Goal: Transaction & Acquisition: Purchase product/service

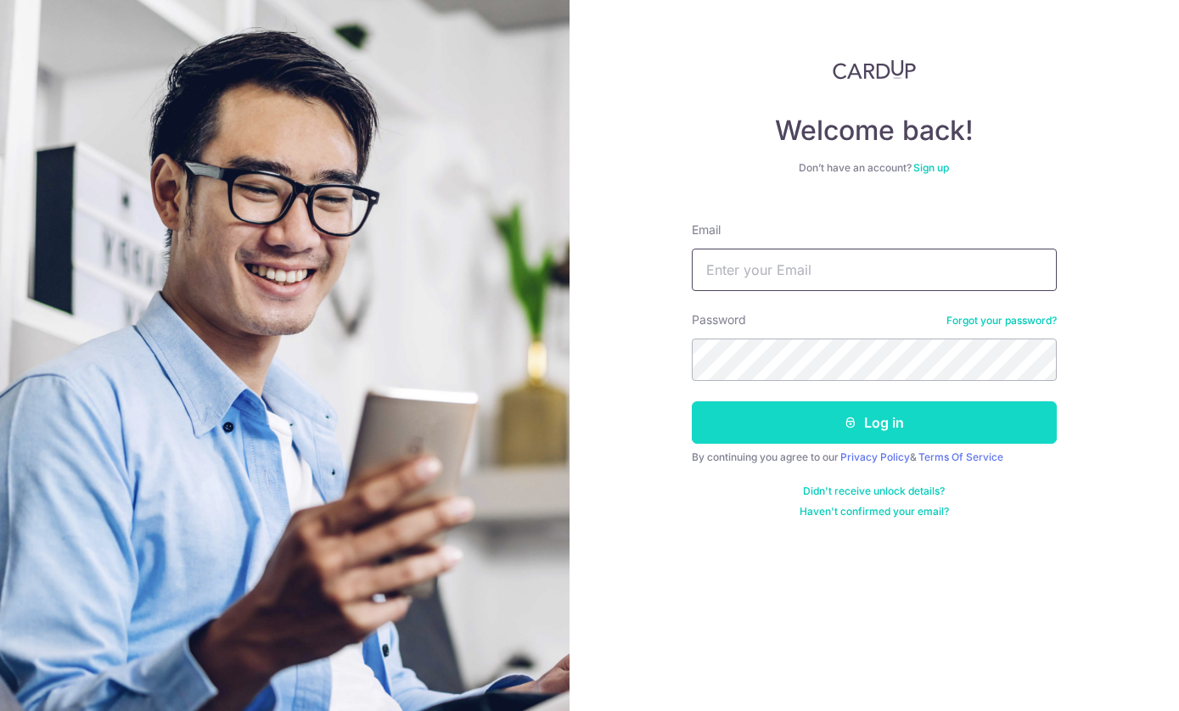
type input "[EMAIL_ADDRESS][DOMAIN_NAME]"
click at [820, 420] on button "Log in" at bounding box center [873, 422] width 365 height 42
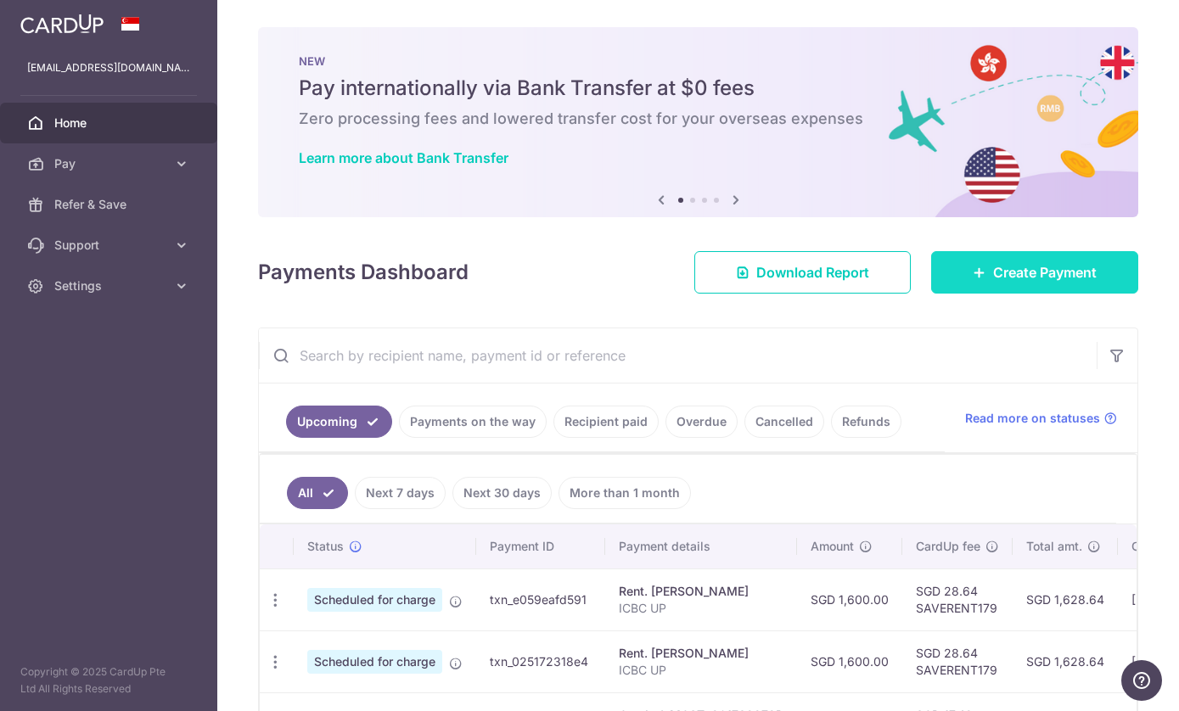
click at [1050, 283] on span "Create Payment" at bounding box center [1045, 272] width 104 height 20
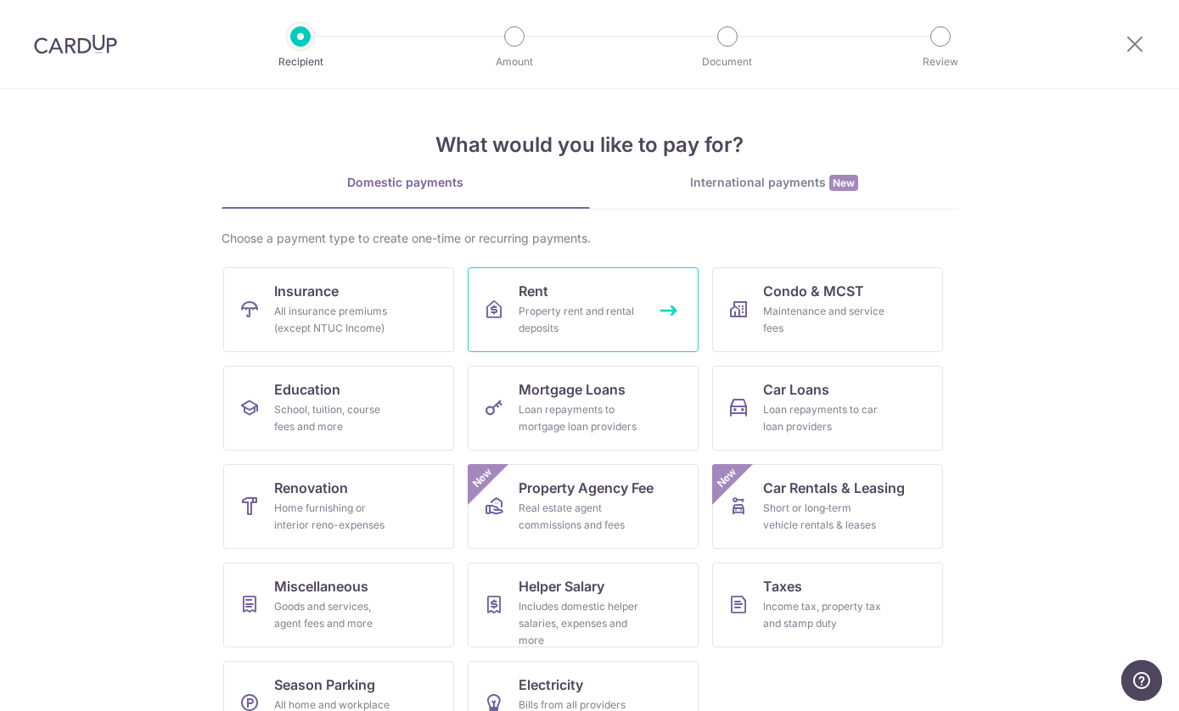
click at [576, 310] on div "Property rent and rental deposits" at bounding box center [579, 320] width 122 height 34
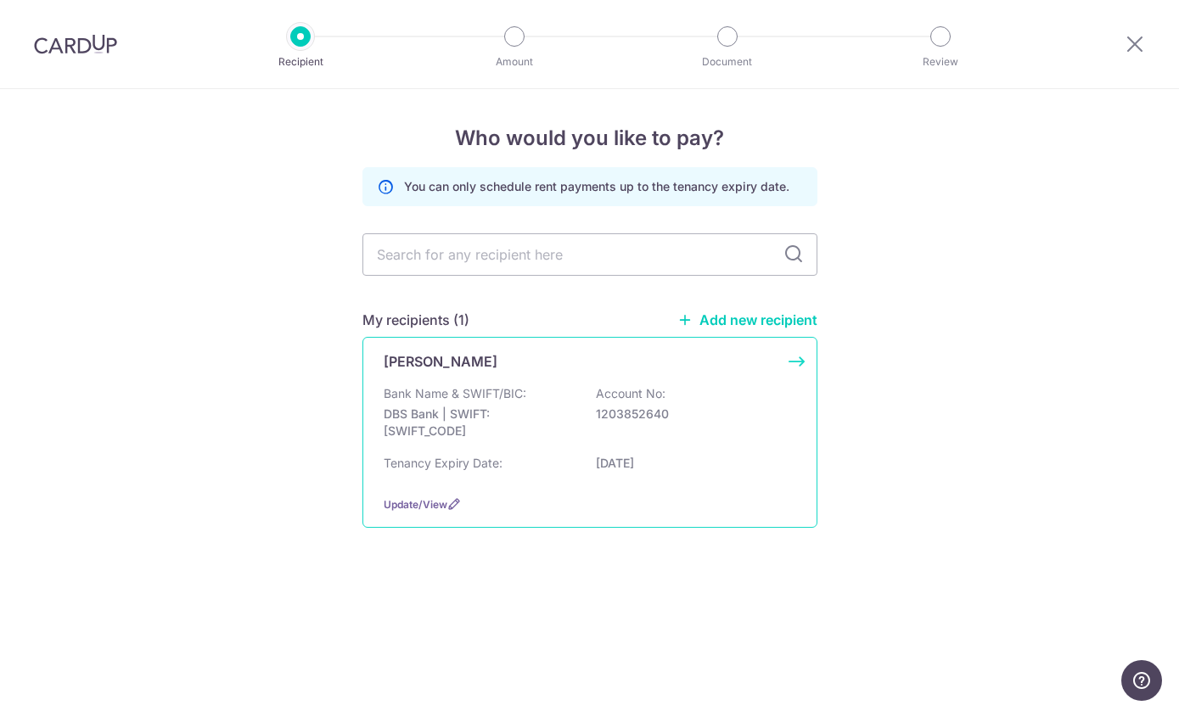
click at [551, 382] on div "LU HUI Bank Name & SWIFT/BIC: DBS Bank | SWIFT: DBSSSGSGXXX Account No: 1203852…" at bounding box center [589, 432] width 455 height 191
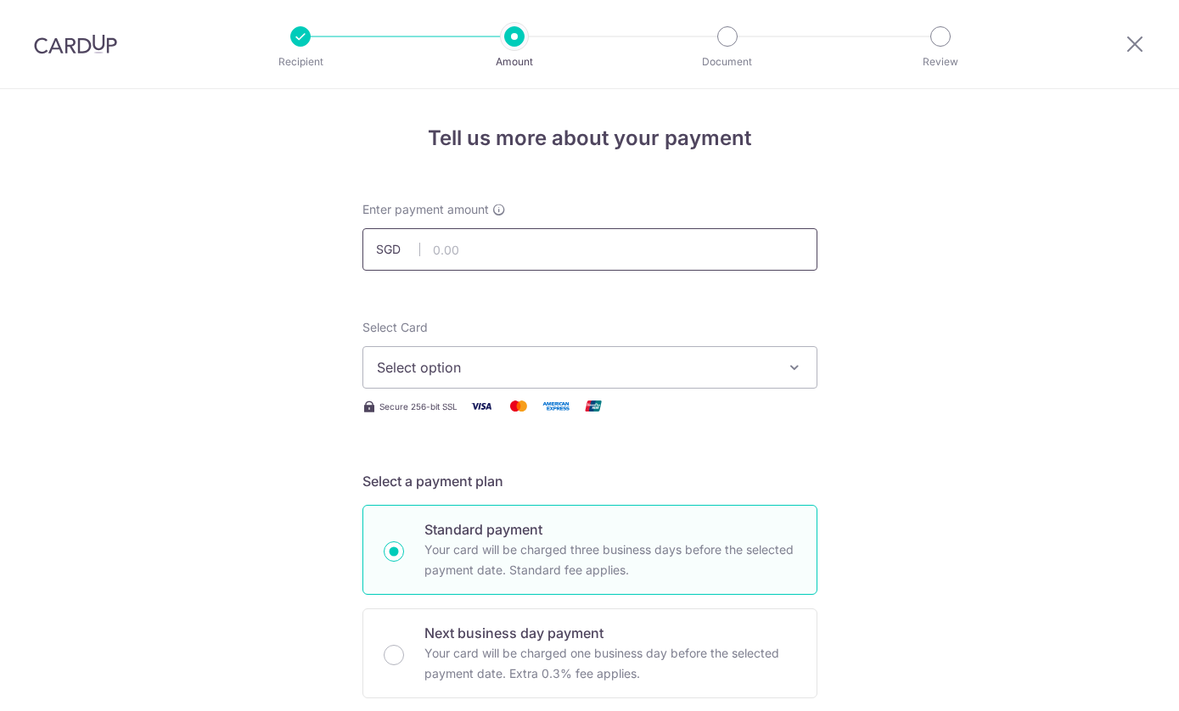
click at [536, 256] on input "text" at bounding box center [589, 249] width 455 height 42
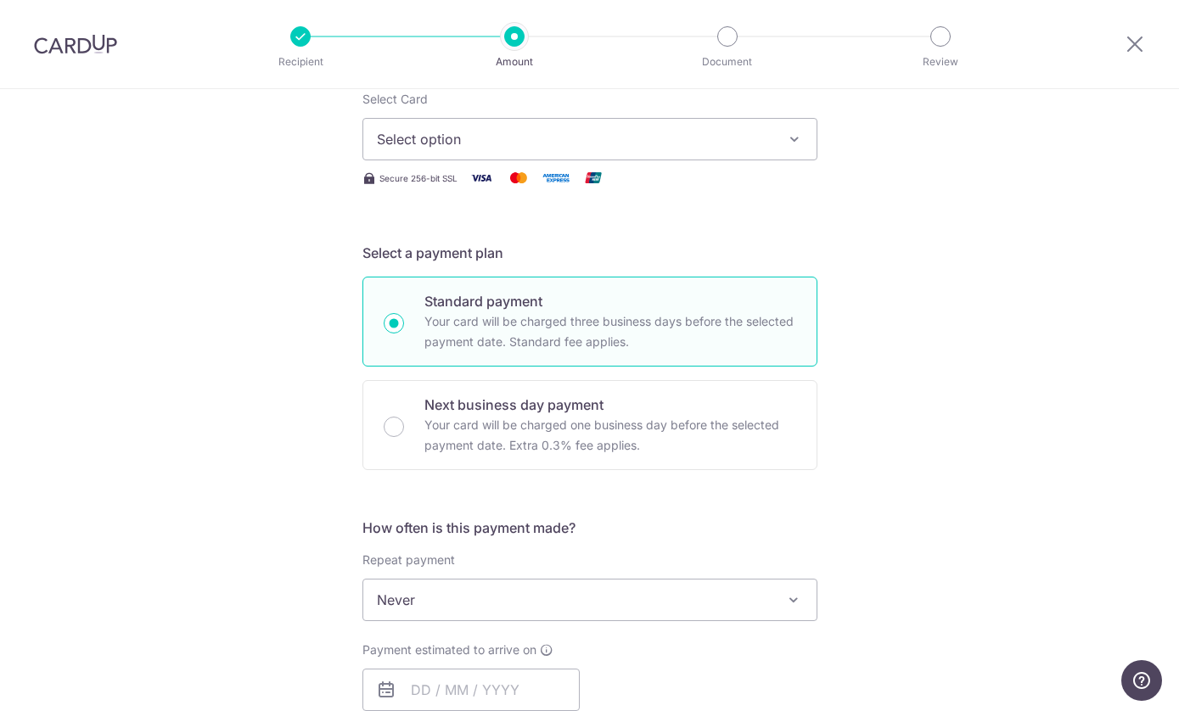
type input "5,000.00"
click at [509, 143] on span "Select option" at bounding box center [574, 139] width 395 height 20
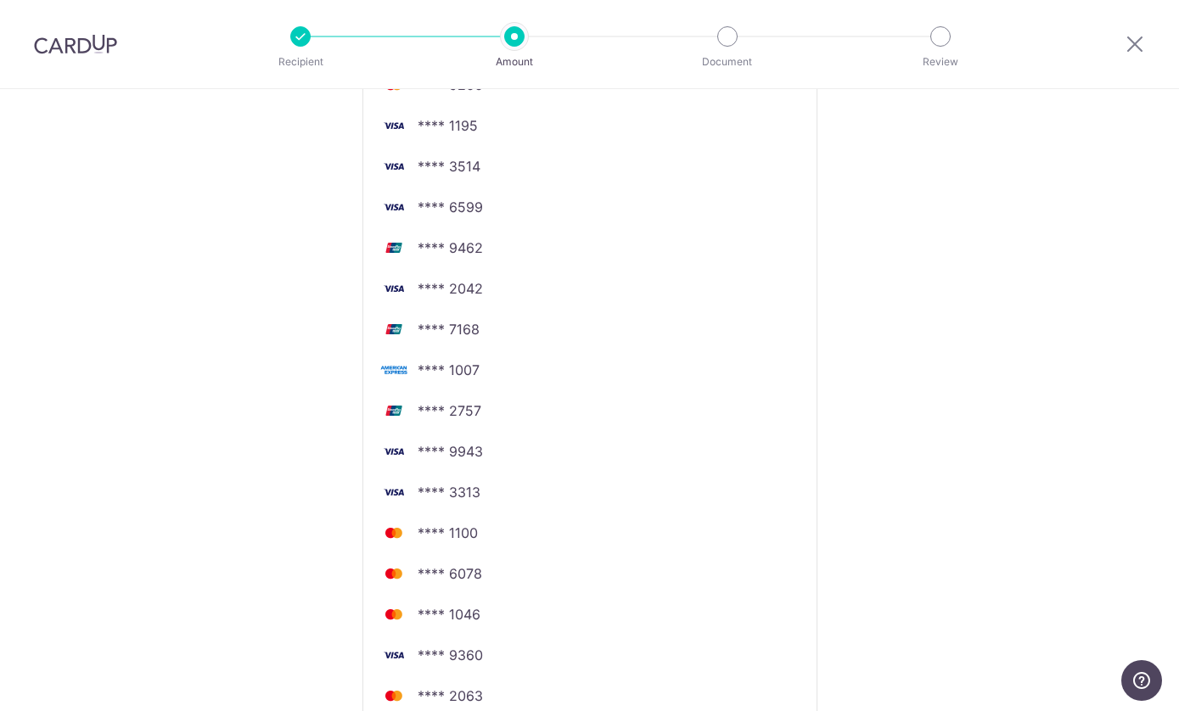
scroll to position [403, 0]
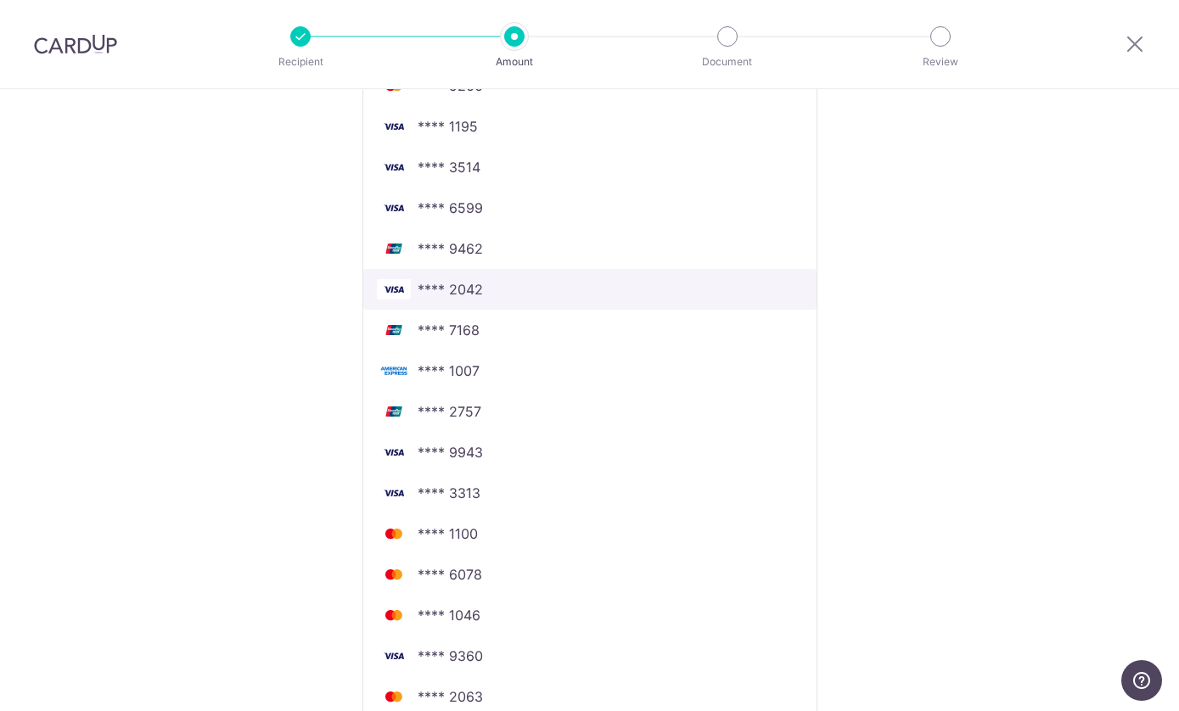
click at [549, 288] on span "**** 2042" at bounding box center [590, 289] width 426 height 20
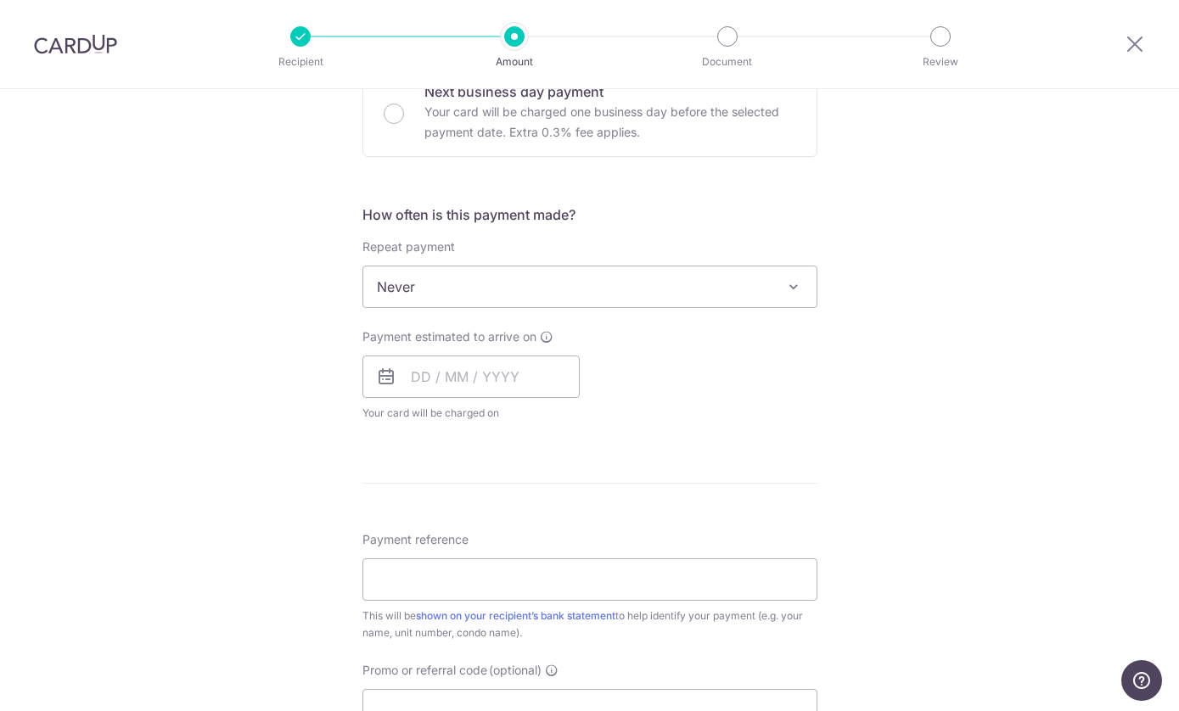
scroll to position [563, 0]
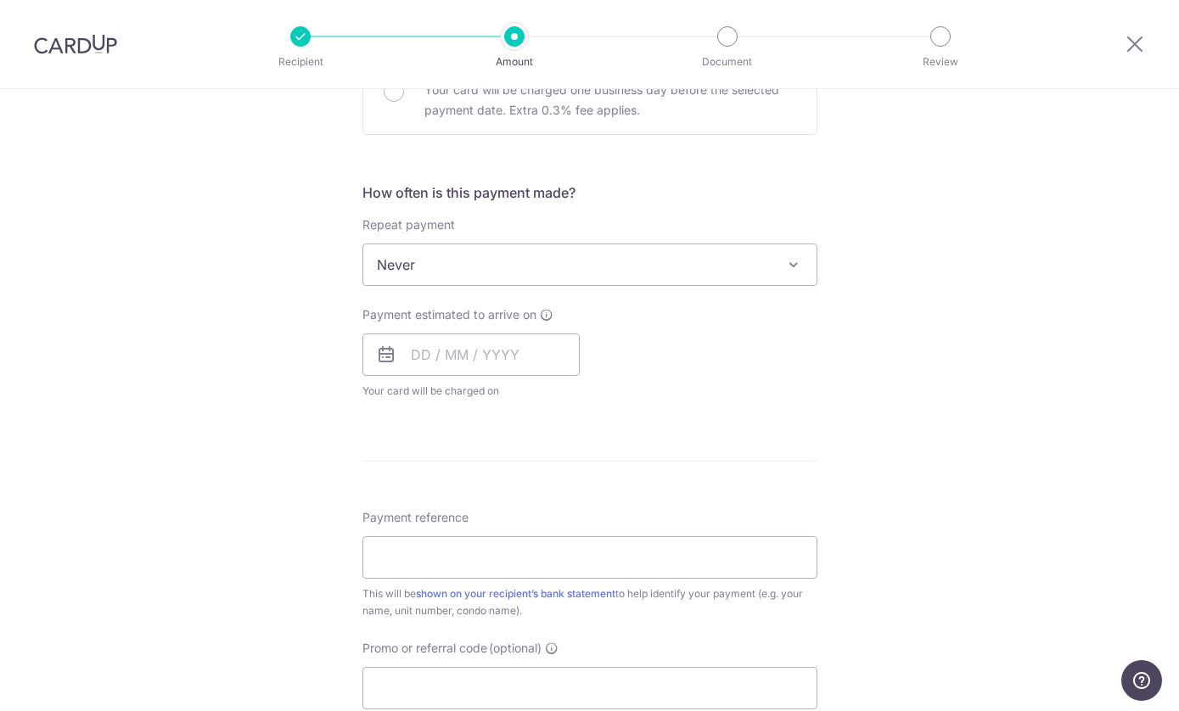
click at [467, 397] on span "Your card will be charged on for the first payment" at bounding box center [470, 391] width 217 height 17
click at [497, 360] on input "text" at bounding box center [470, 354] width 217 height 42
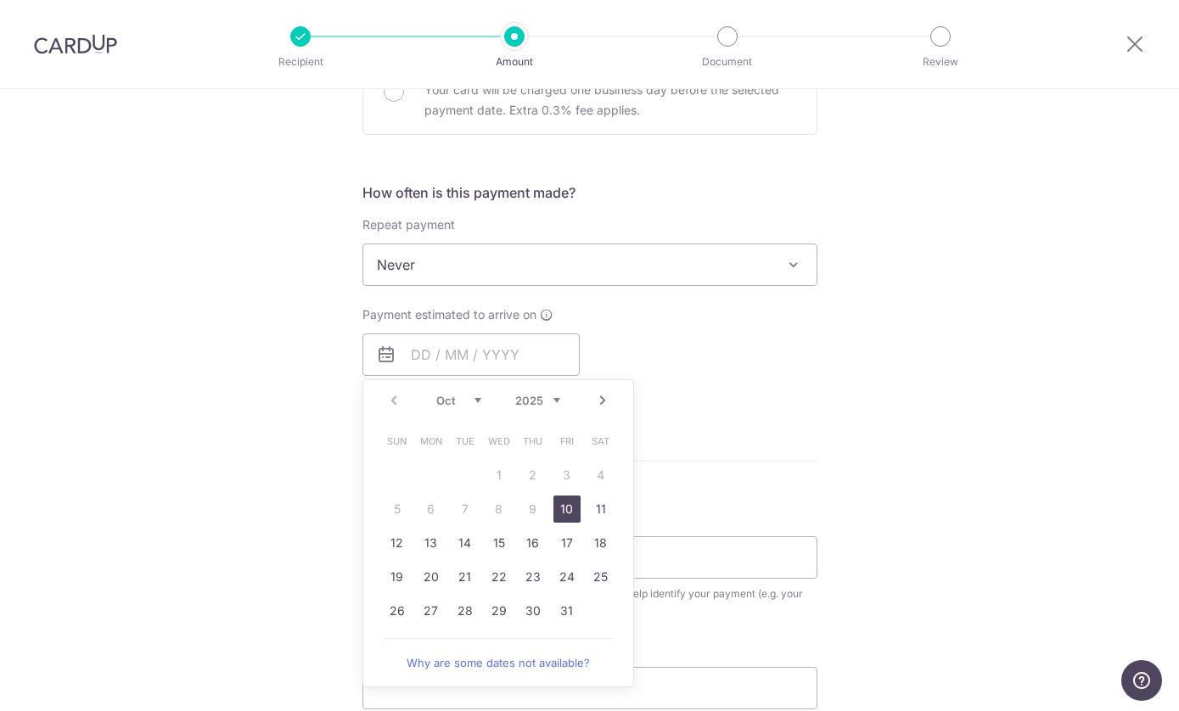
click at [562, 514] on link "10" at bounding box center [566, 508] width 27 height 27
type input "10/10/2025"
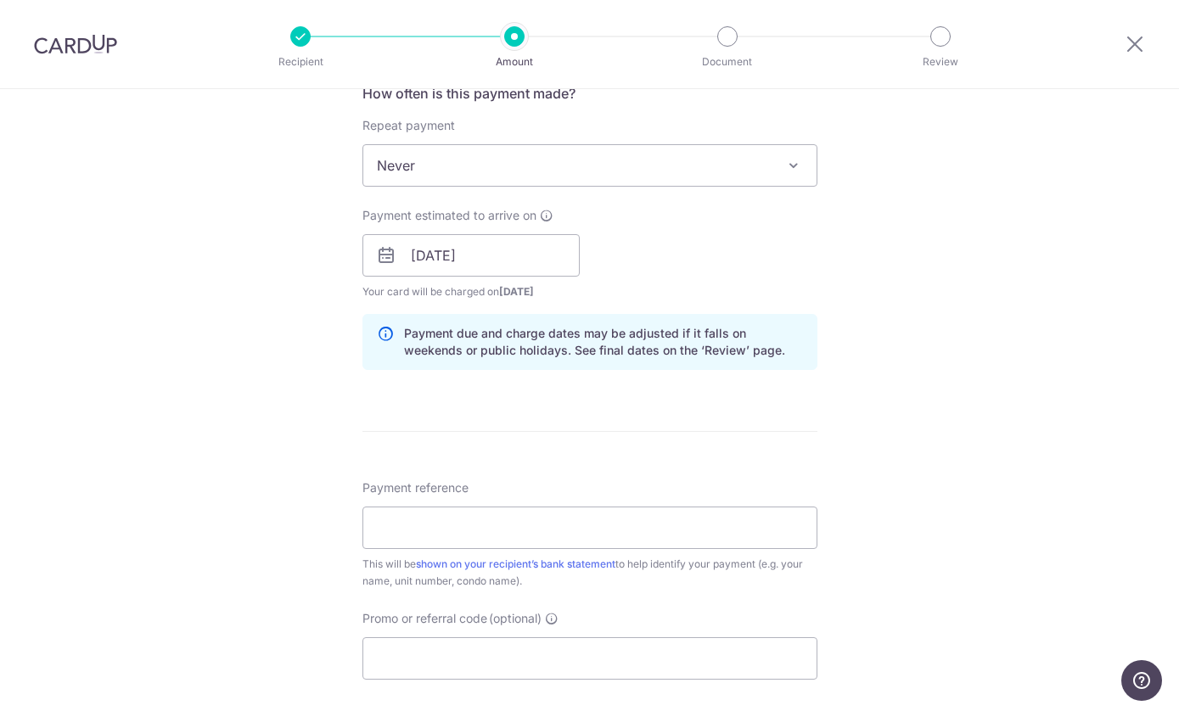
scroll to position [698, 0]
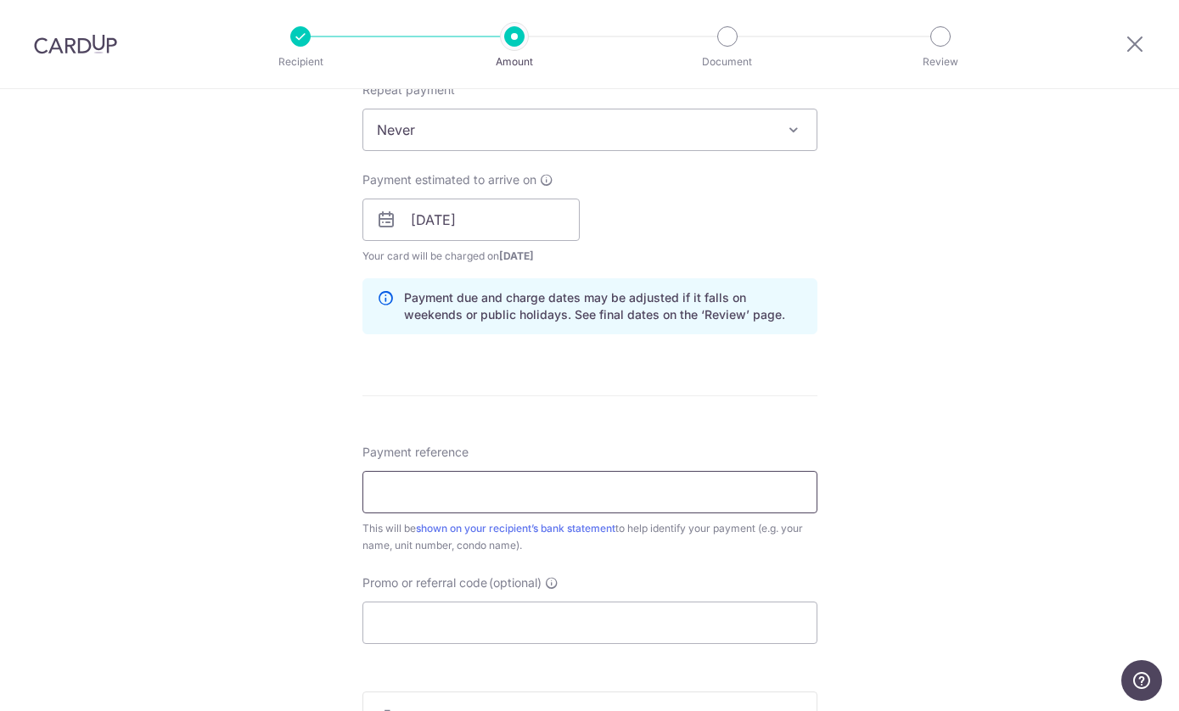
click at [542, 480] on input "Payment reference" at bounding box center [589, 492] width 455 height 42
type input "SAVERENT179A"
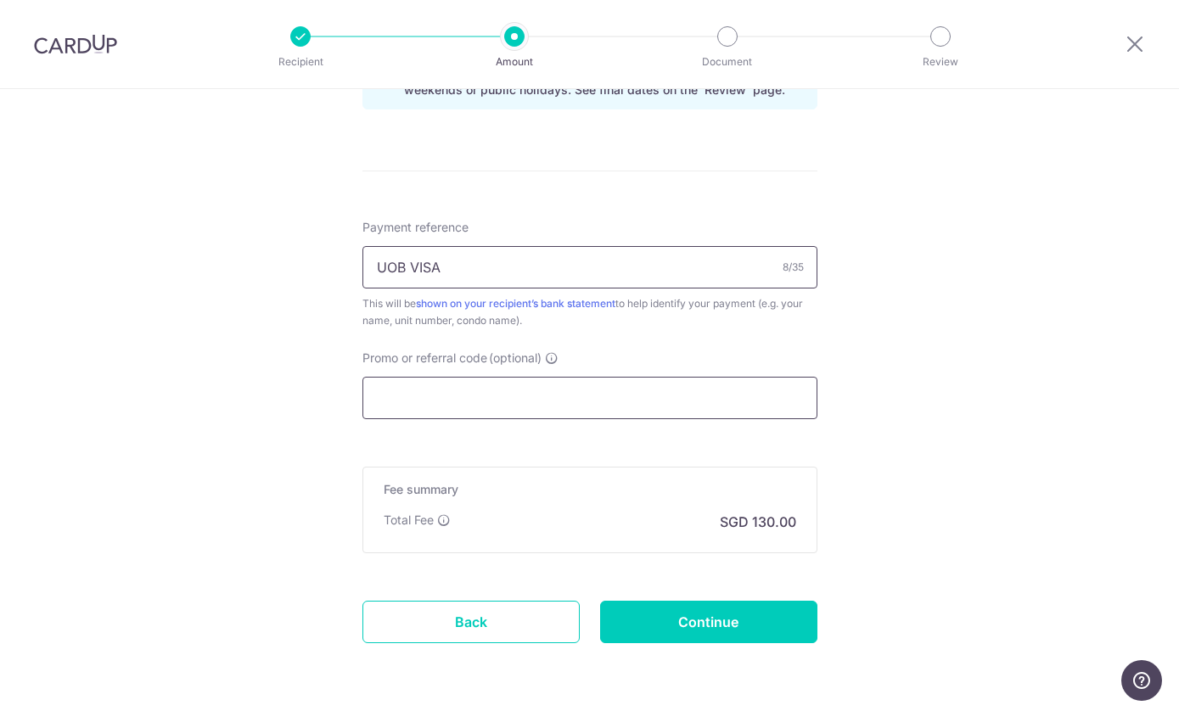
scroll to position [921, 0]
type input "UOB VISA"
click at [516, 406] on input "Promo or referral code (optional)" at bounding box center [589, 399] width 455 height 42
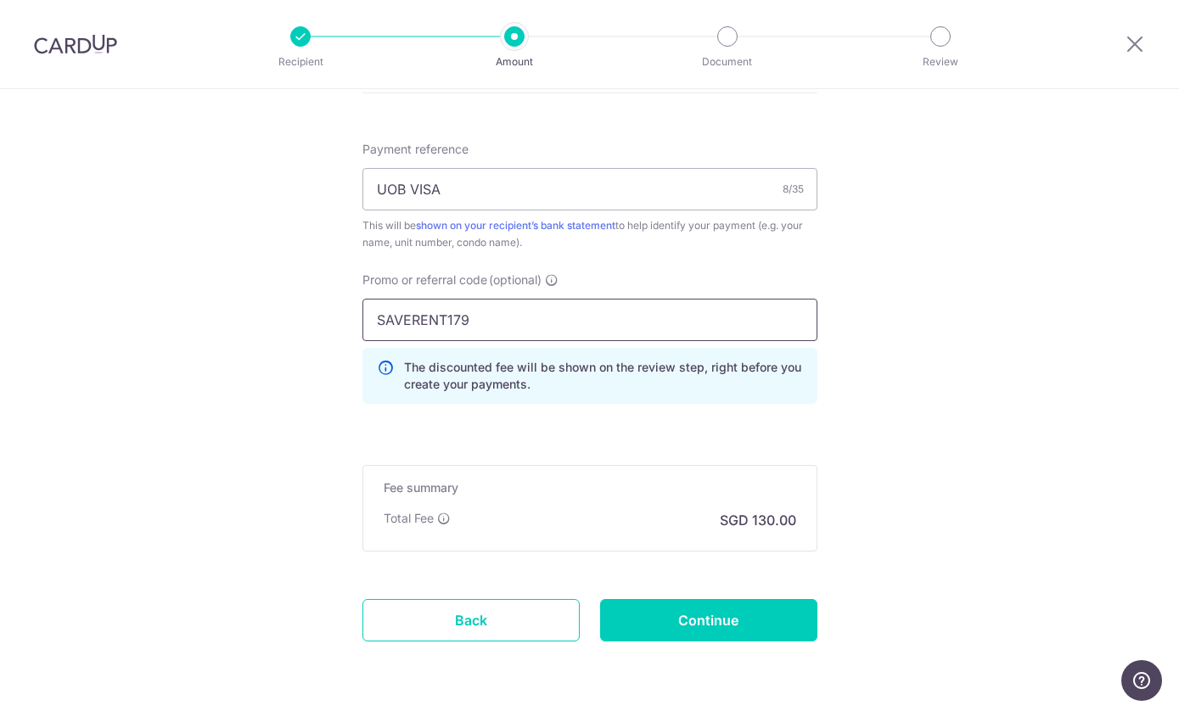
scroll to position [998, 0]
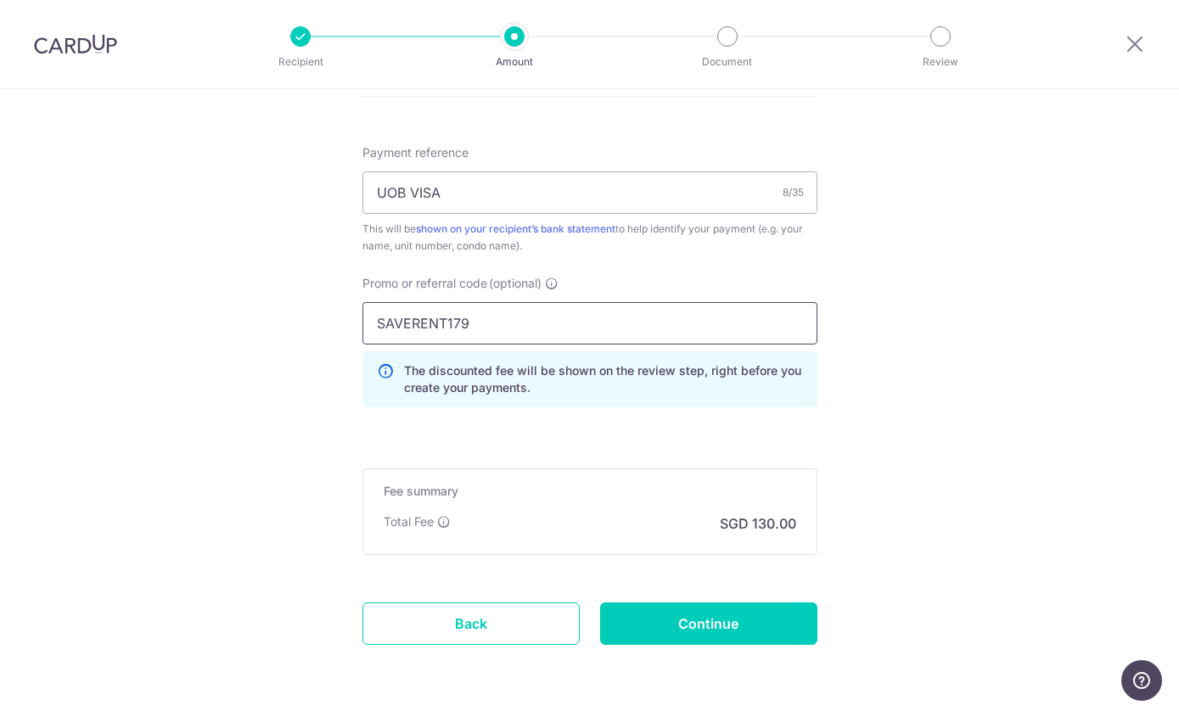
type input "SAVERENT179"
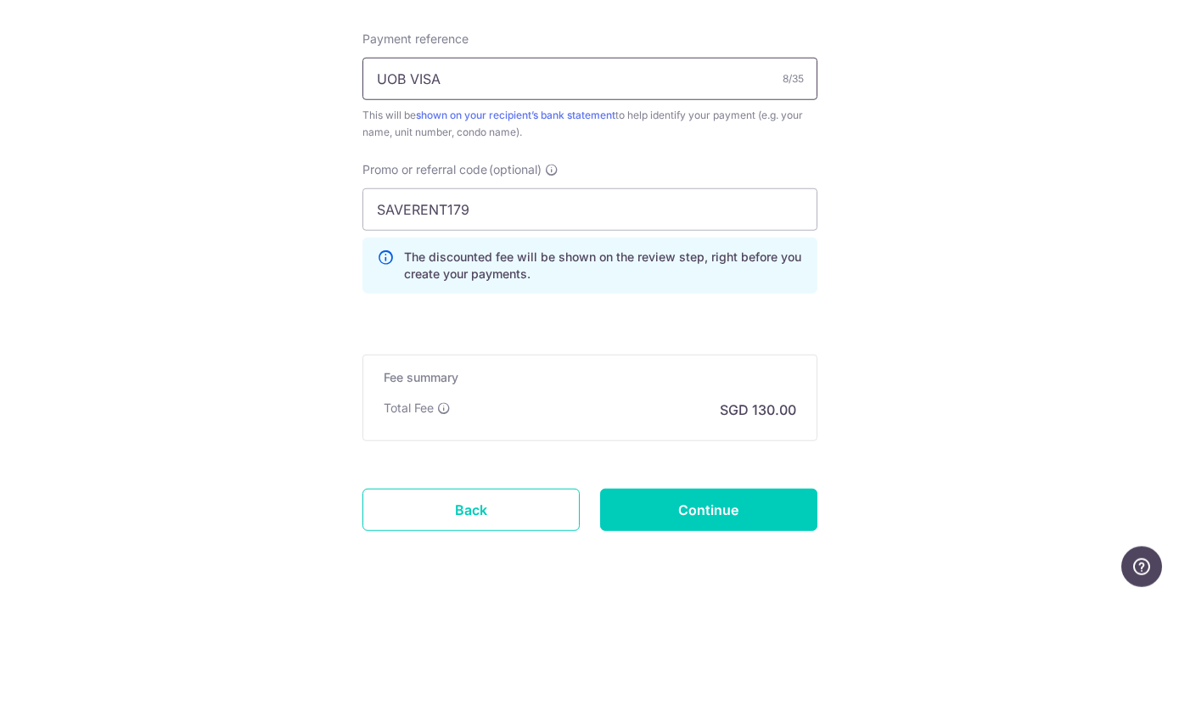
scroll to position [68, 0]
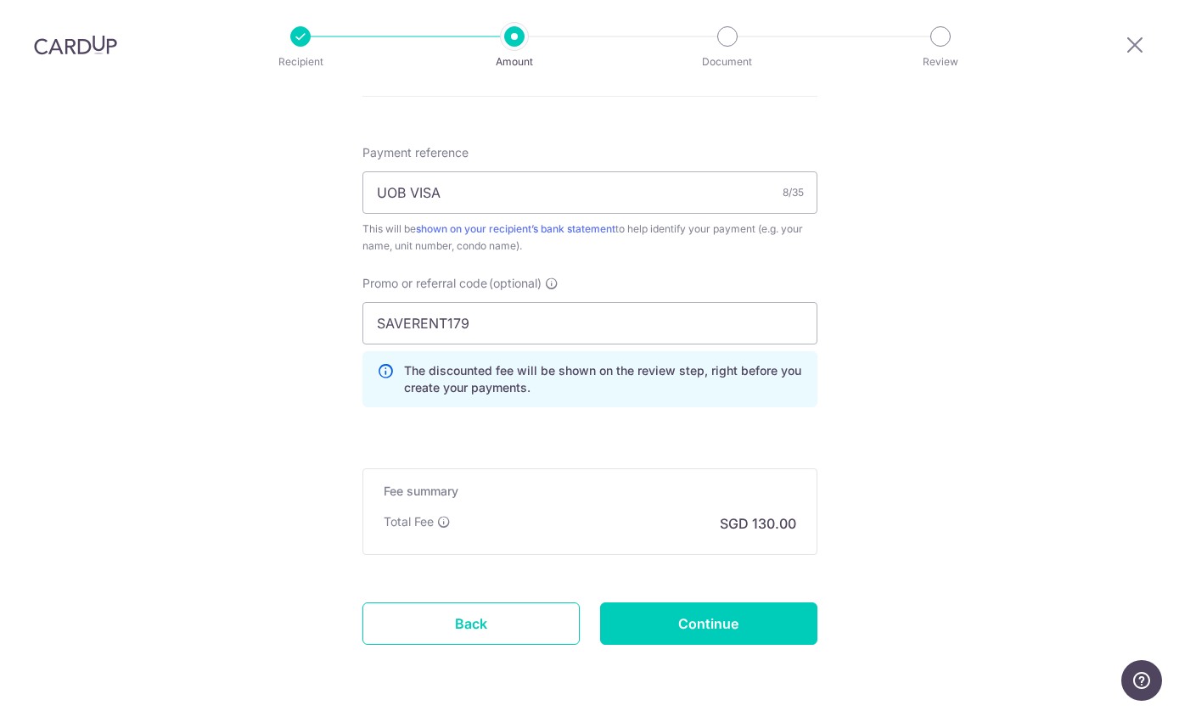
click at [682, 602] on input "Continue" at bounding box center [708, 623] width 217 height 42
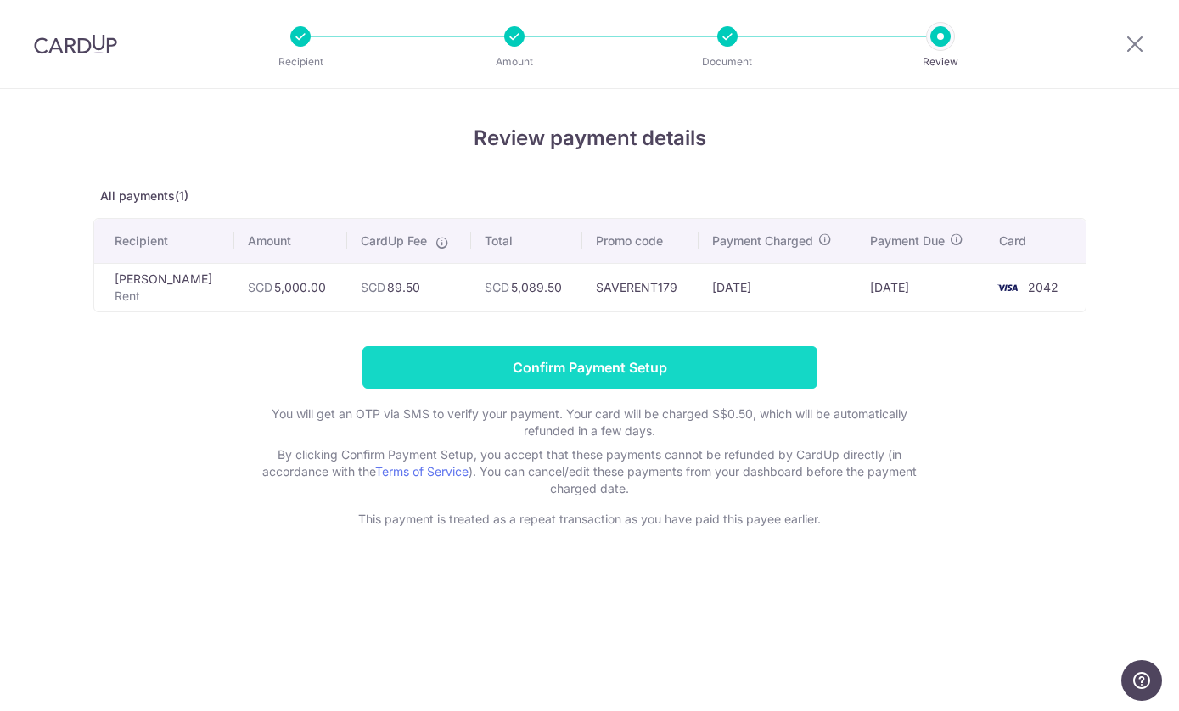
click at [564, 384] on input "Confirm Payment Setup" at bounding box center [589, 367] width 455 height 42
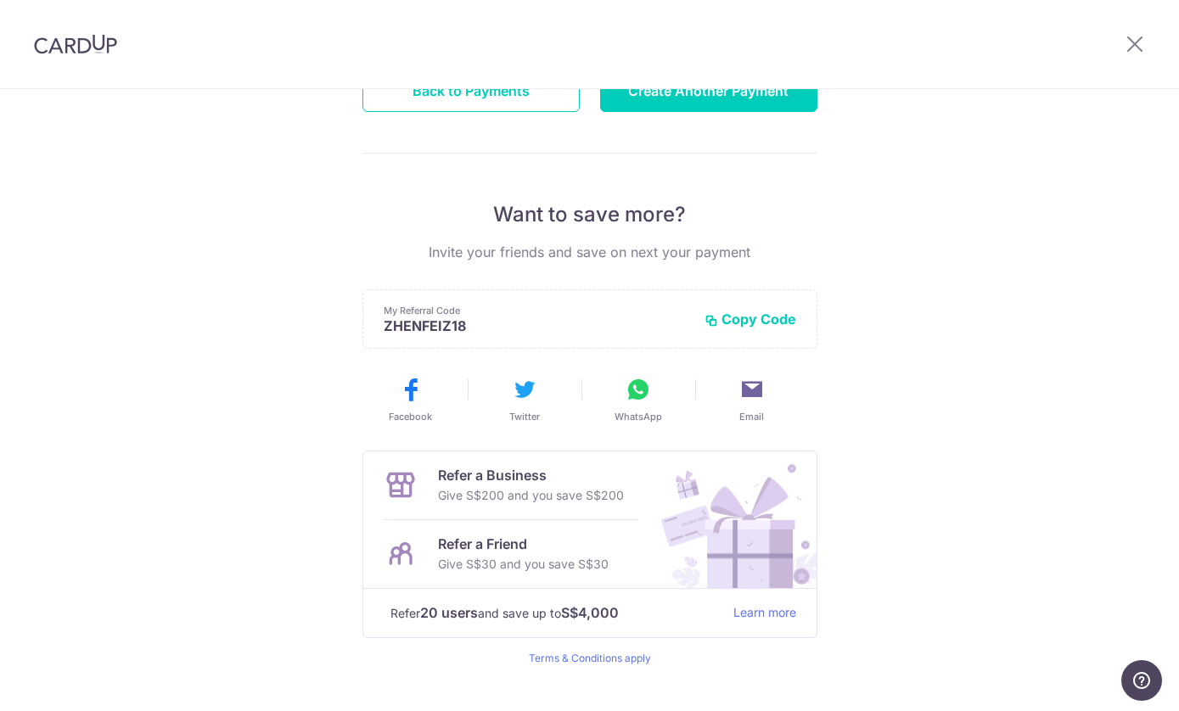
scroll to position [224, 0]
